Goal: Task Accomplishment & Management: Manage account settings

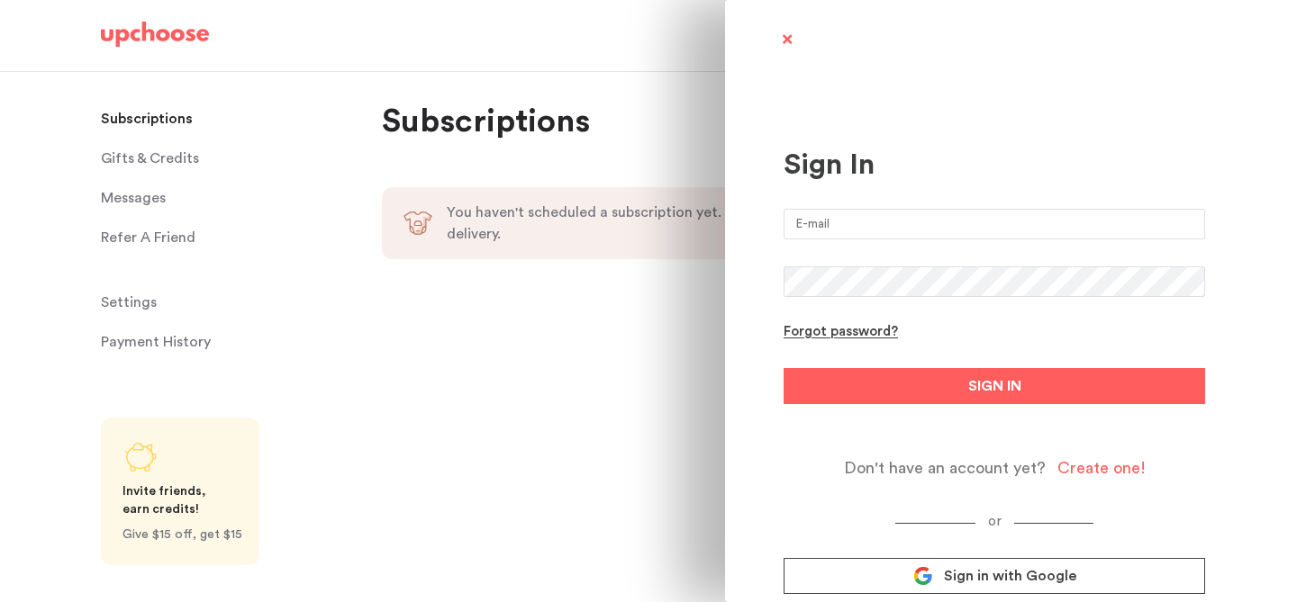
click at [982, 222] on input "email" at bounding box center [993, 224] width 421 height 31
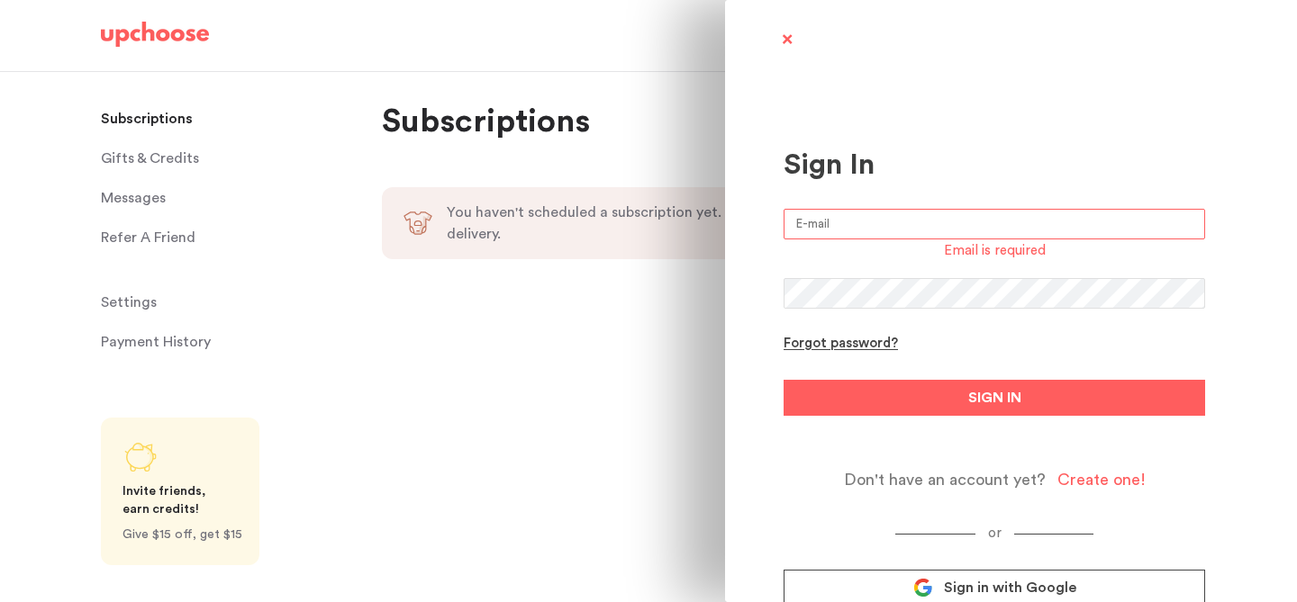
type input "daniellelrutter@gmail.com"
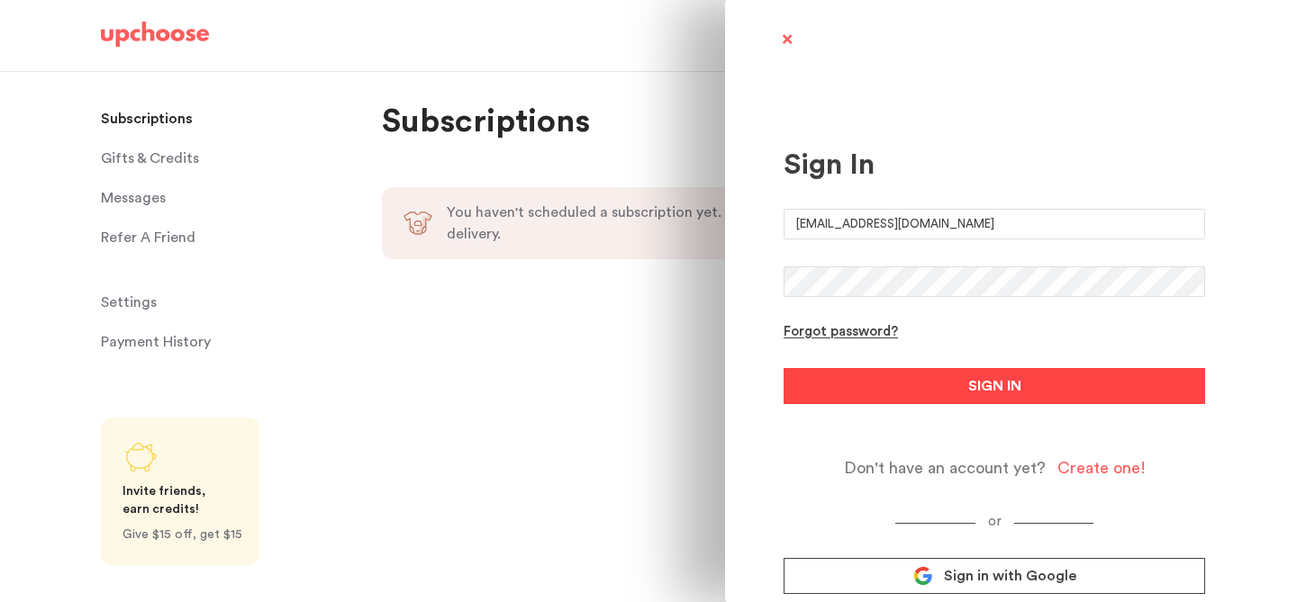
click at [982, 394] on span "SIGN IN" at bounding box center [994, 386] width 53 height 22
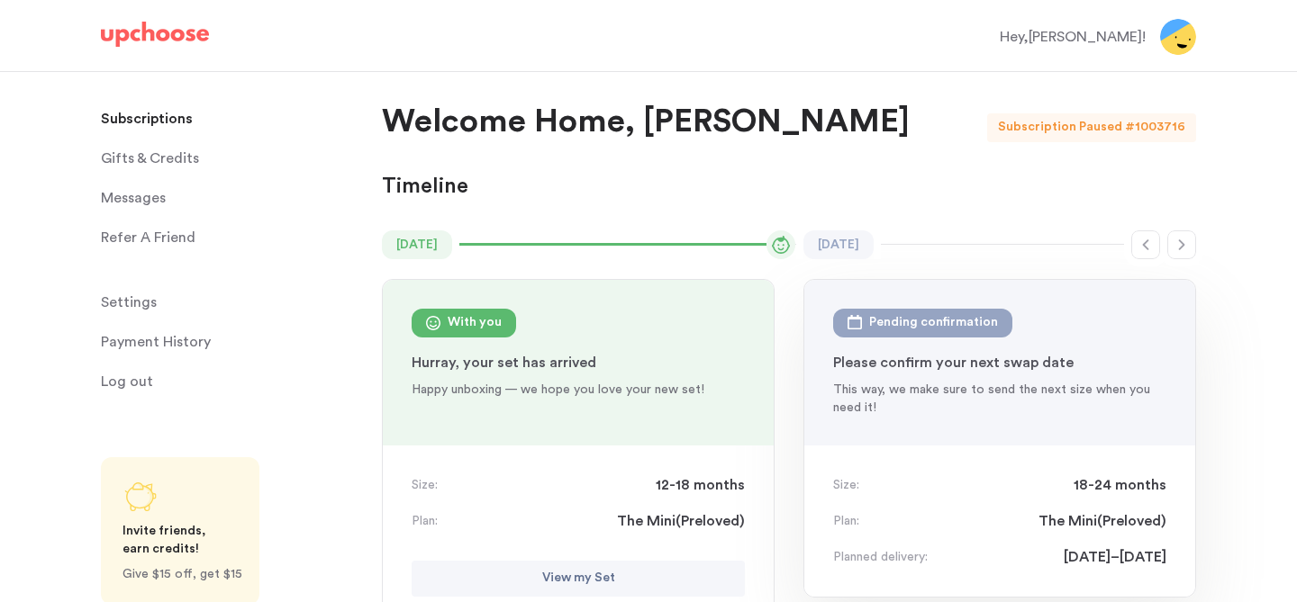
click at [1115, 43] on div "Hey, Danielle !" at bounding box center [1073, 37] width 146 height 22
click at [1178, 44] on img at bounding box center [1178, 37] width 36 height 36
click at [150, 32] on img at bounding box center [155, 34] width 108 height 25
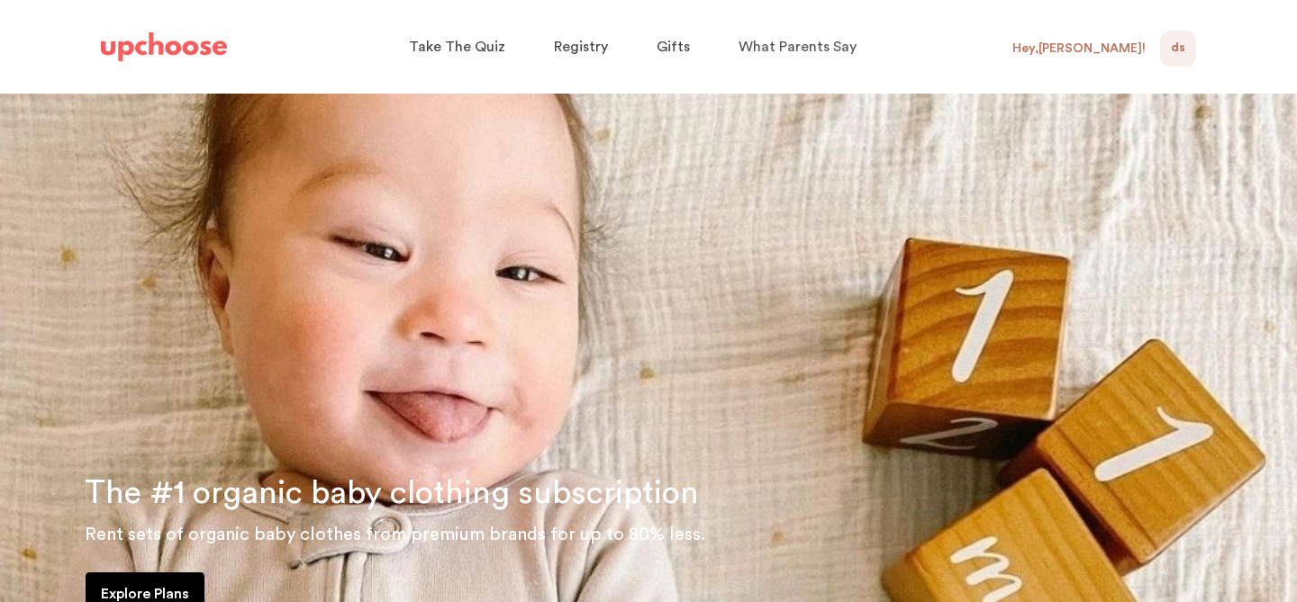
click at [1180, 47] on span "DS" at bounding box center [1178, 49] width 14 height 22
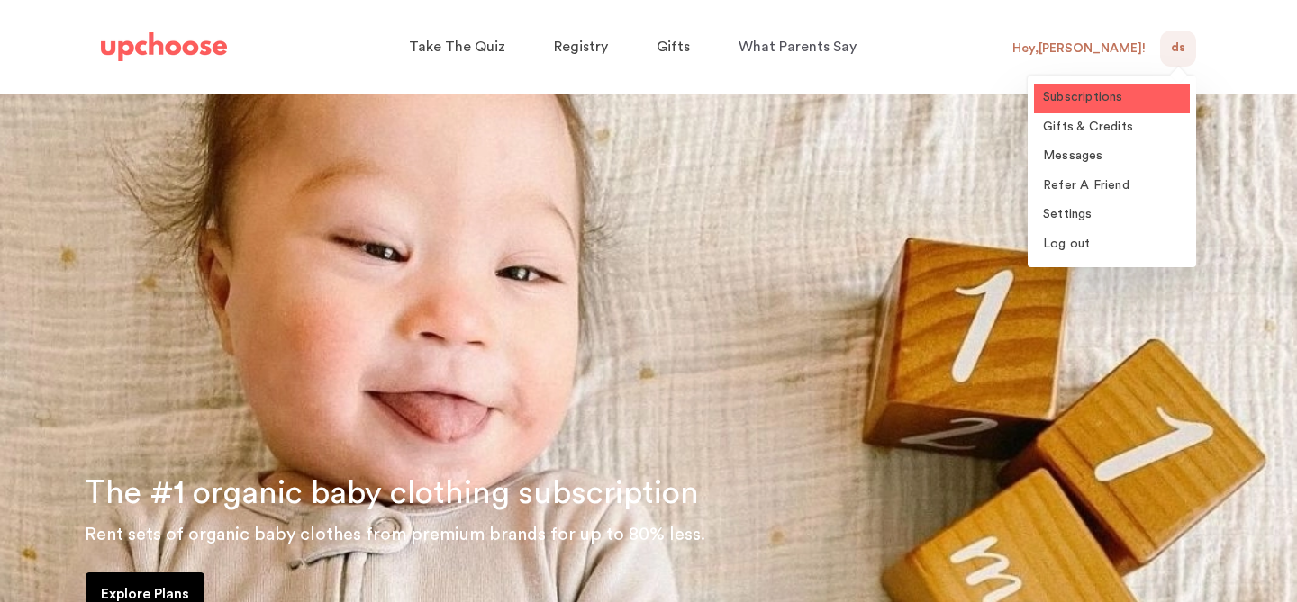
click at [1092, 95] on span "Subscriptions" at bounding box center [1083, 97] width 80 height 13
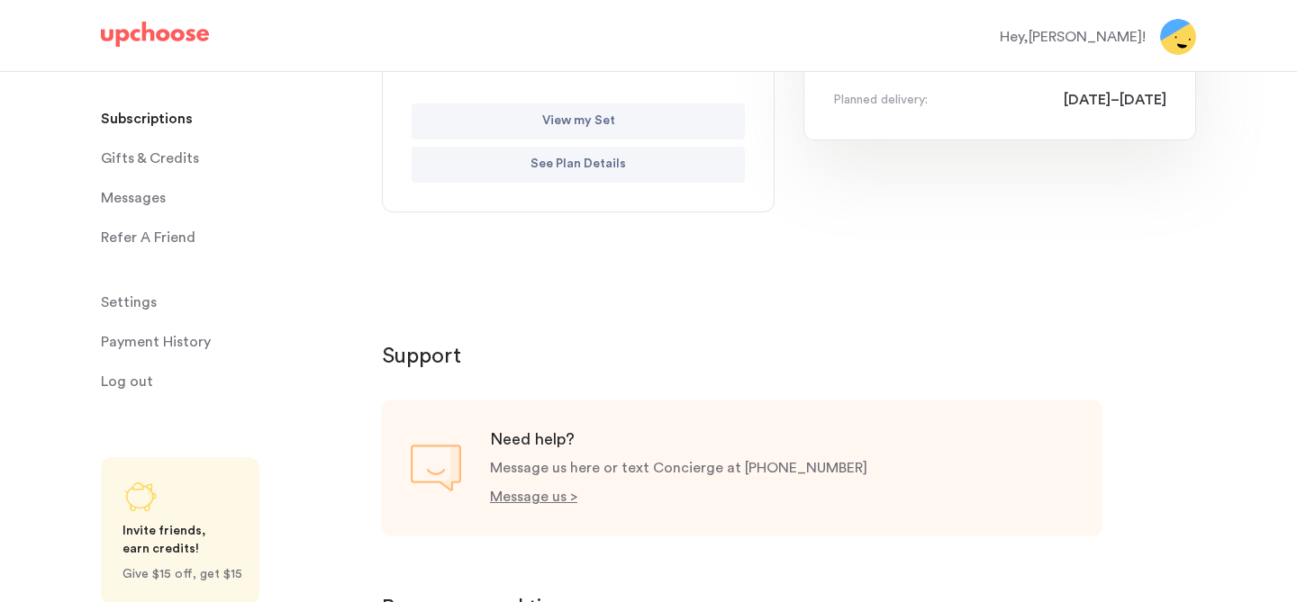
scroll to position [455, 0]
click at [589, 165] on p "See Plan Details" at bounding box center [577, 168] width 95 height 22
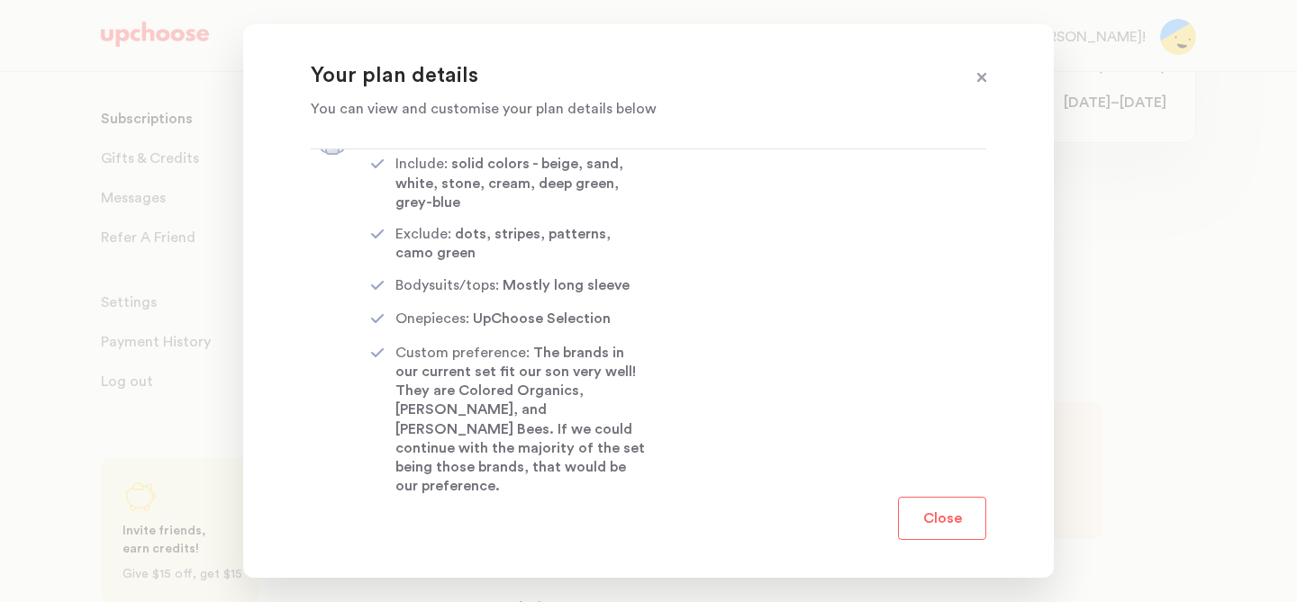
scroll to position [291, 0]
click at [981, 85] on span at bounding box center [981, 78] width 23 height 23
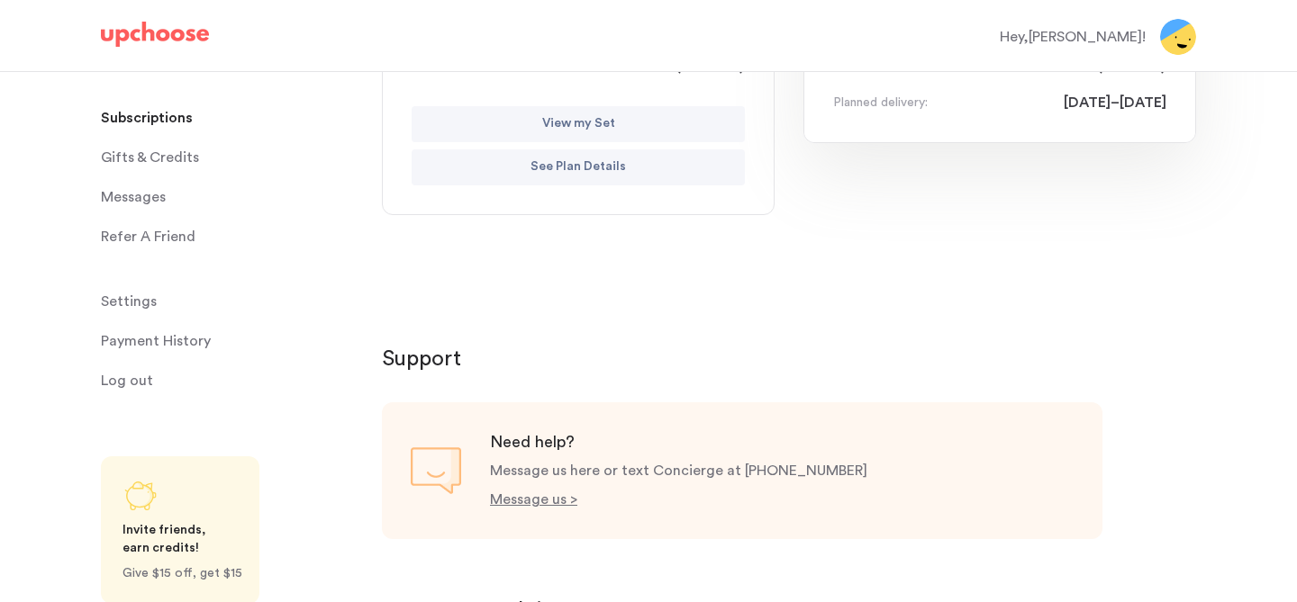
scroll to position [0, 0]
click at [134, 303] on span "Settings" at bounding box center [129, 303] width 56 height 36
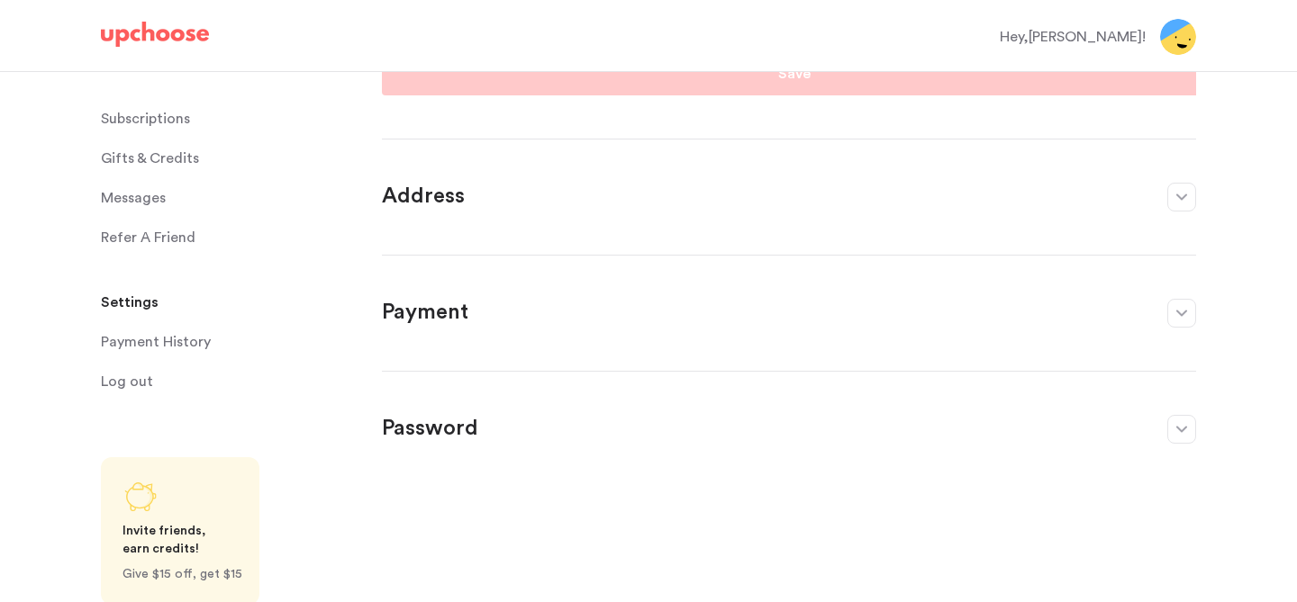
click at [158, 154] on span "Gifts & Credits" at bounding box center [150, 158] width 98 height 36
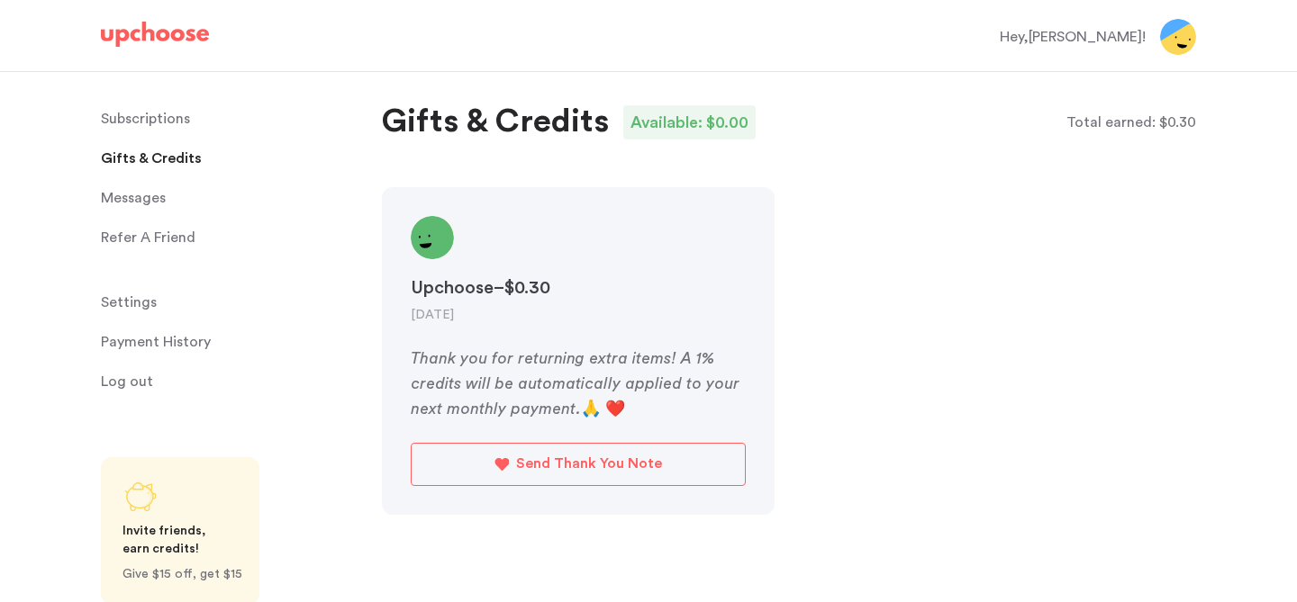
click at [467, 303] on header "Upchoose – $0.30 [DATE]" at bounding box center [578, 270] width 335 height 108
click at [117, 308] on span "Settings" at bounding box center [129, 303] width 56 height 36
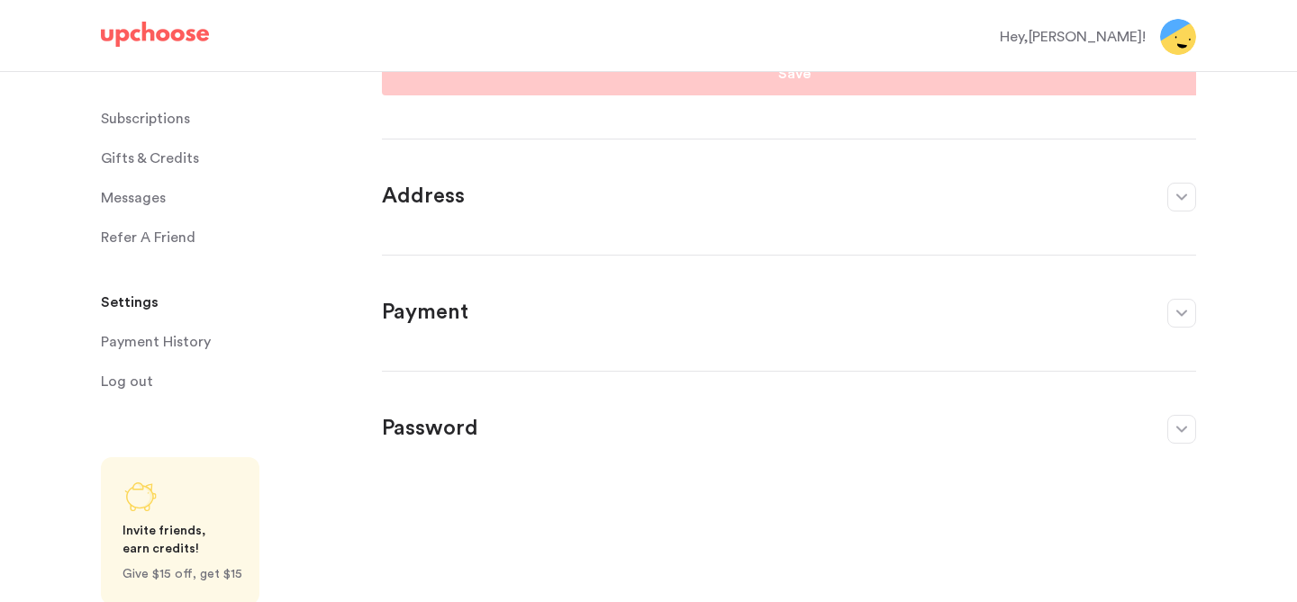
click at [133, 119] on p "Subscriptions" at bounding box center [145, 119] width 89 height 36
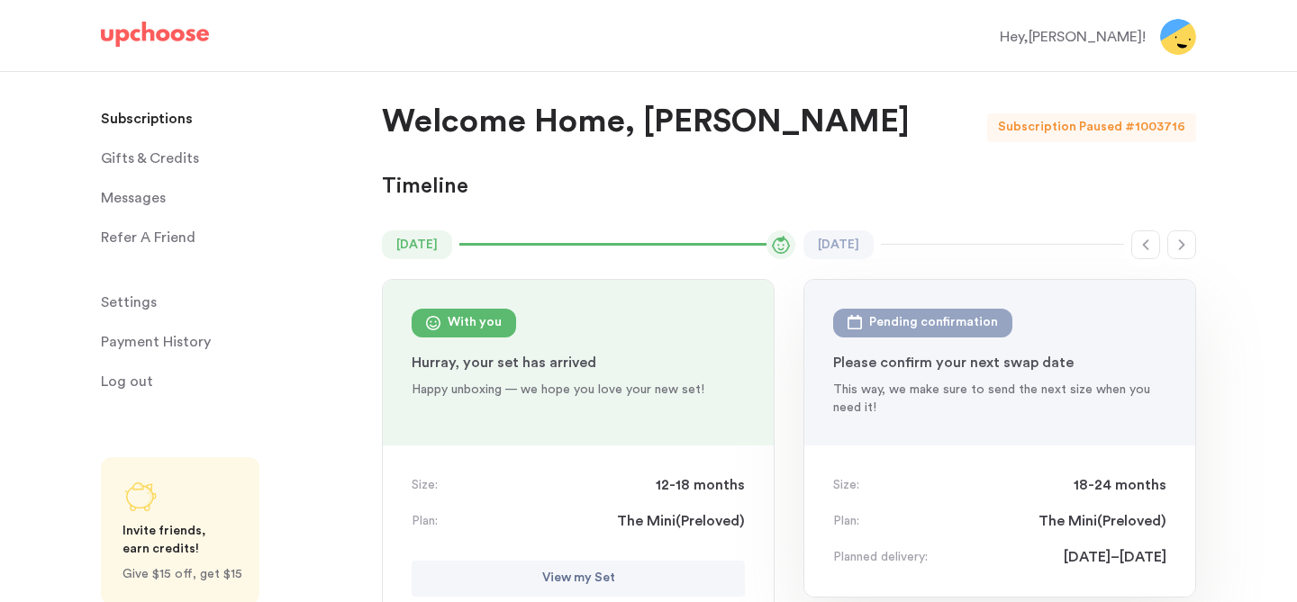
click at [1150, 120] on div "# 1003716" at bounding box center [1160, 127] width 71 height 29
